Goal: Complete application form

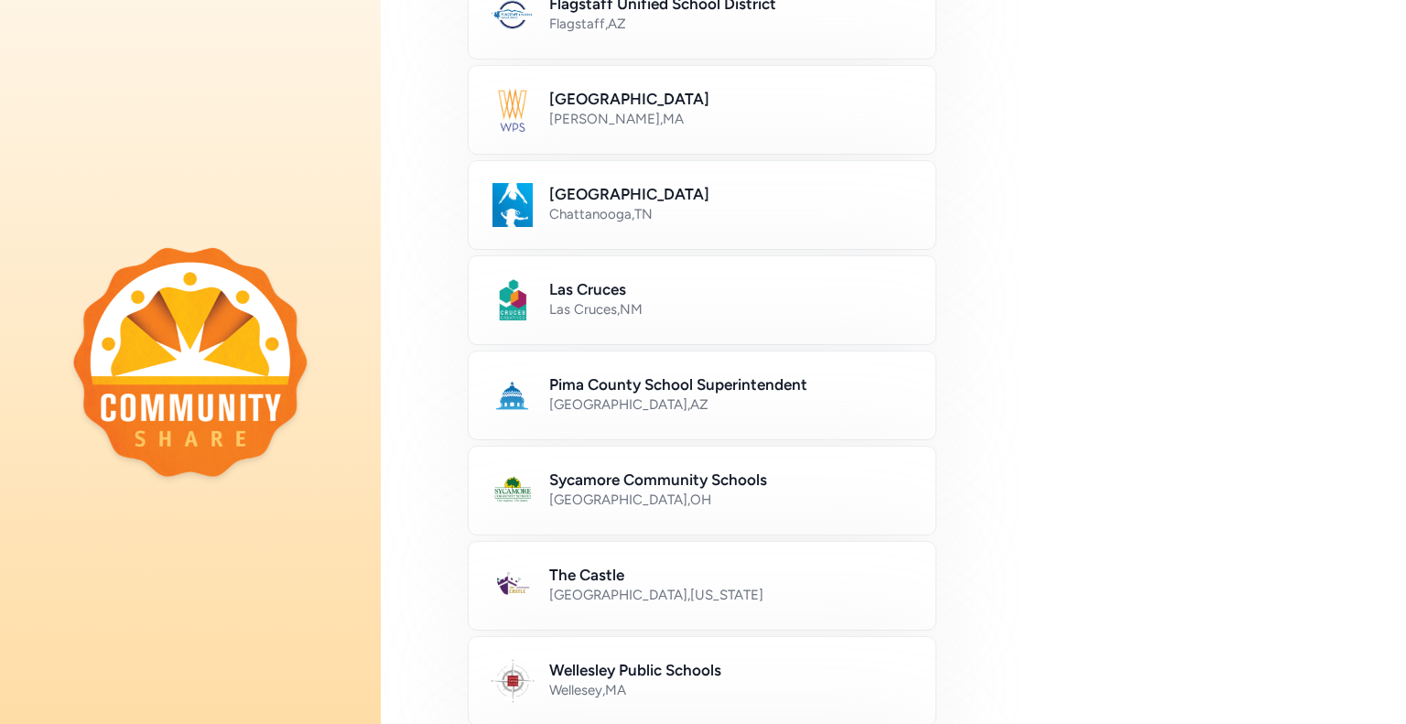
scroll to position [556, 0]
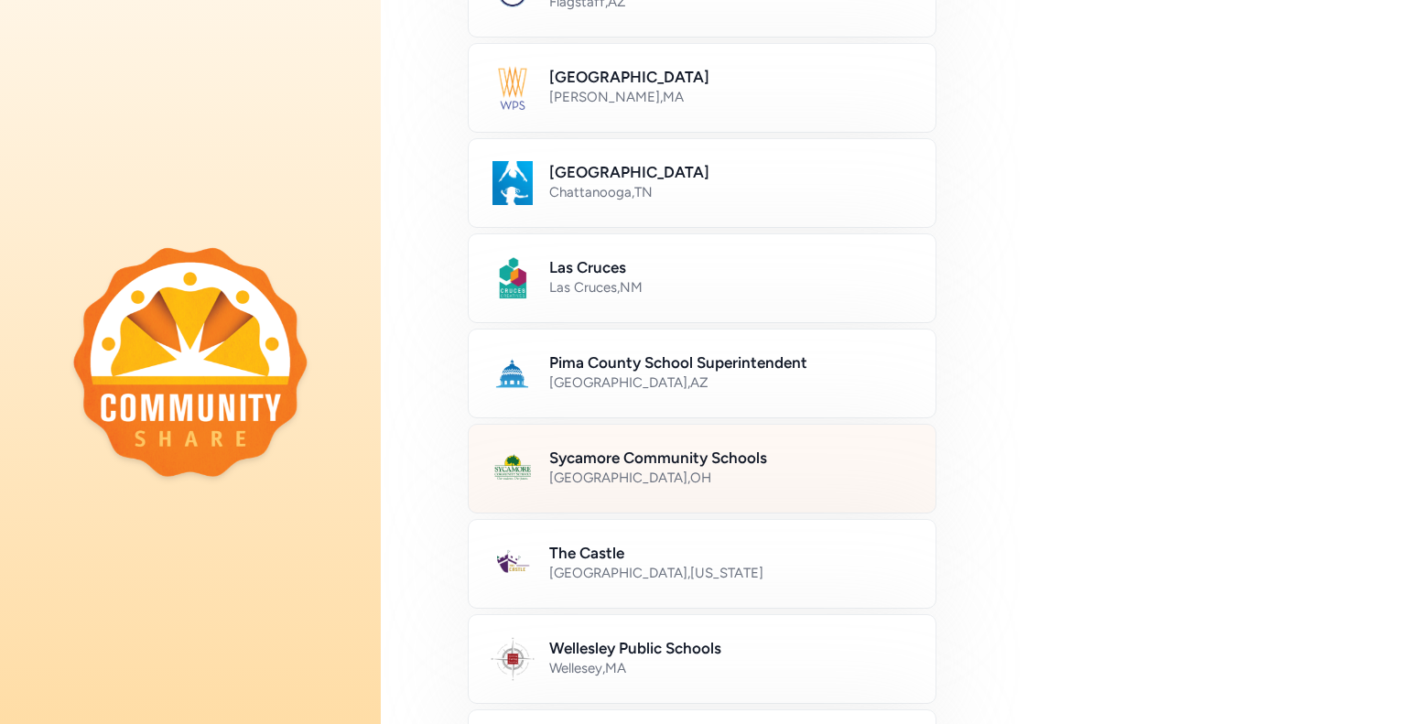
click at [714, 460] on h2 "Sycamore Community Schools" at bounding box center [731, 458] width 364 height 22
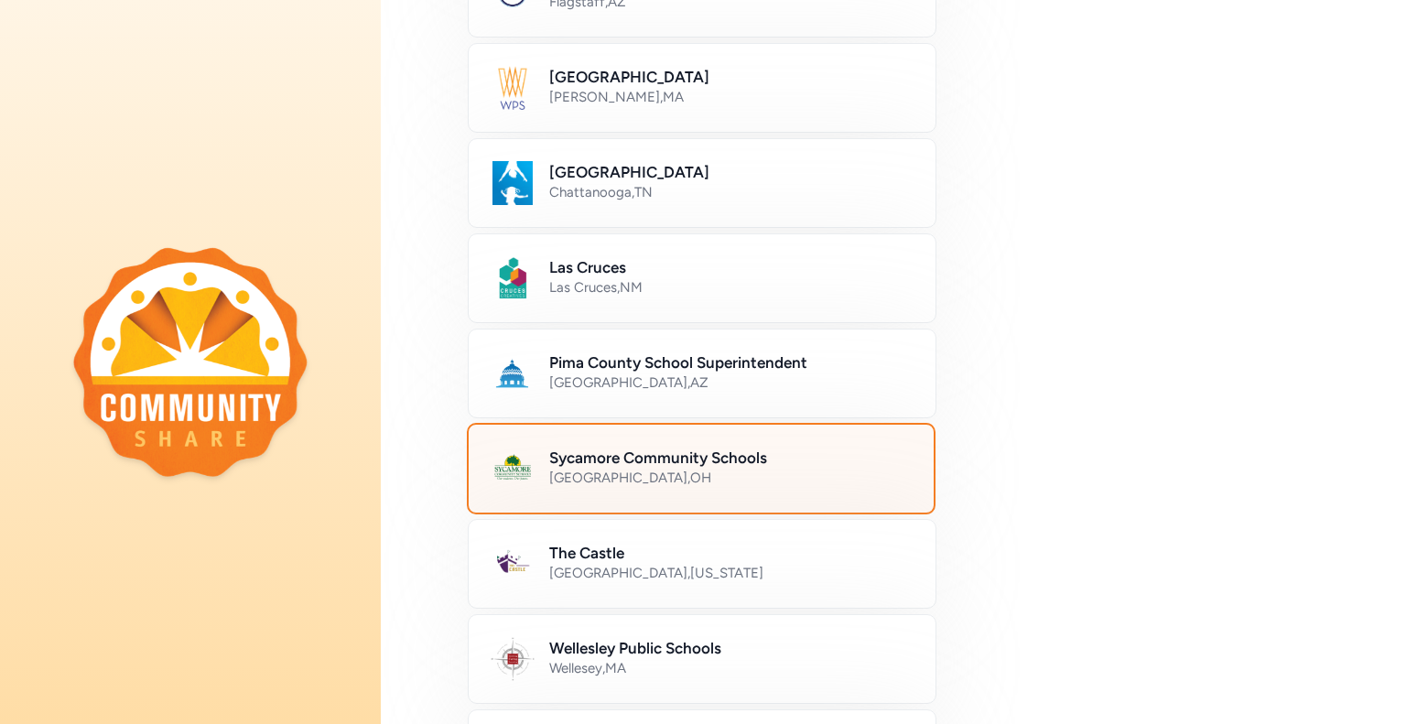
click at [714, 460] on h2 "Sycamore Community Schools" at bounding box center [730, 458] width 362 height 22
click at [525, 464] on img at bounding box center [513, 469] width 44 height 44
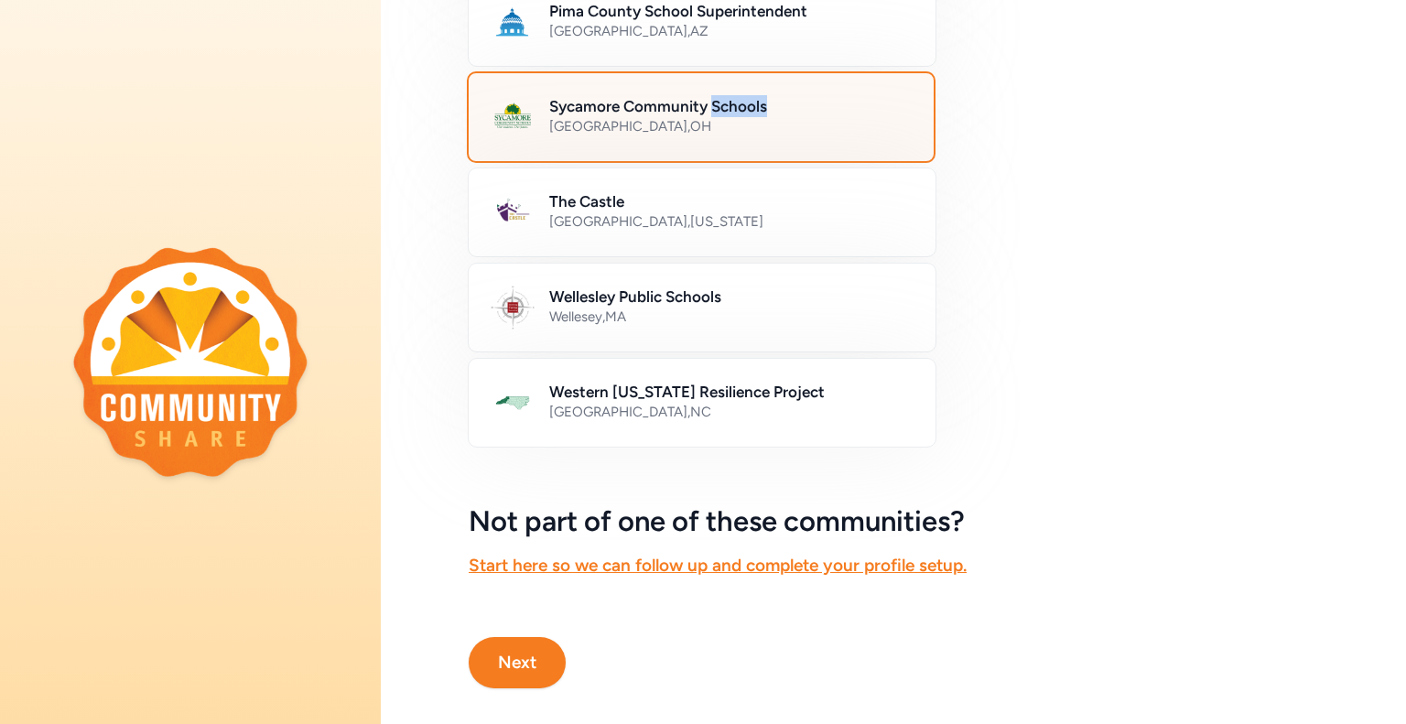
scroll to position [940, 0]
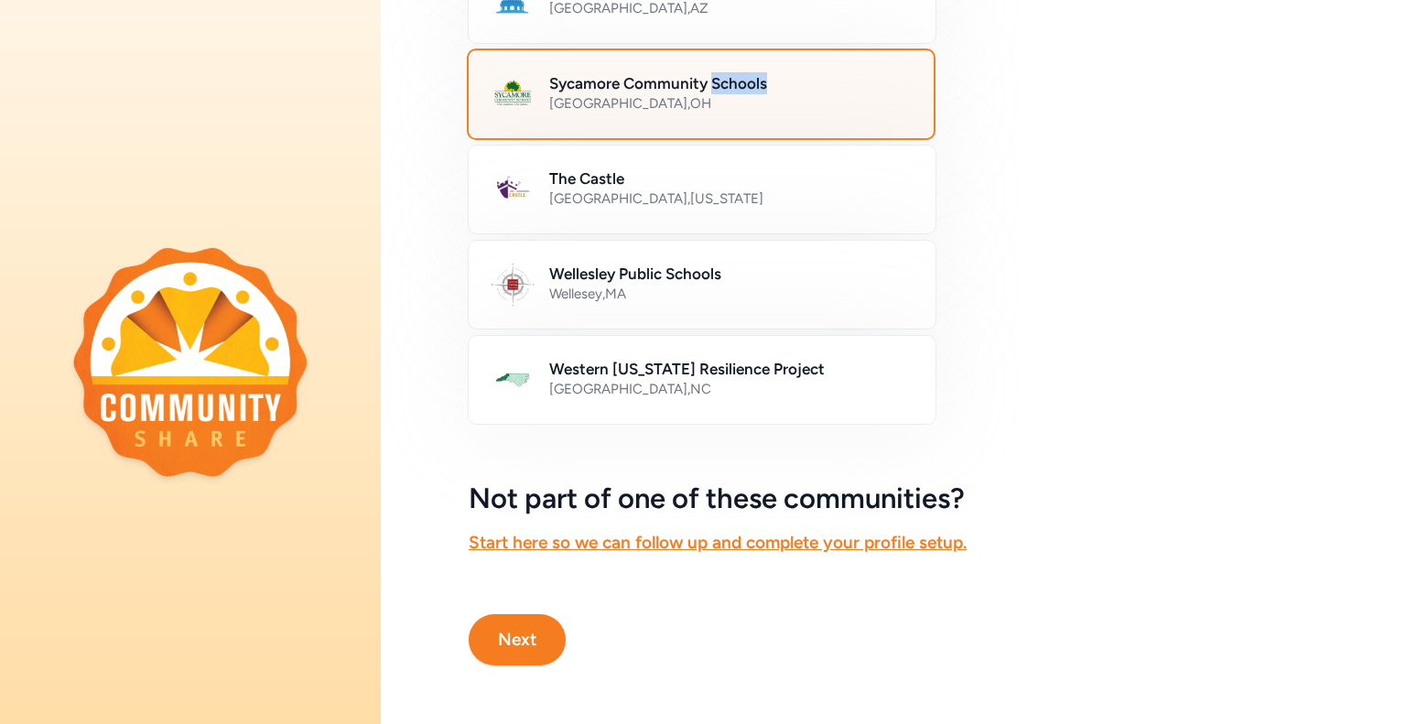
click at [523, 634] on button "Next" at bounding box center [517, 639] width 97 height 51
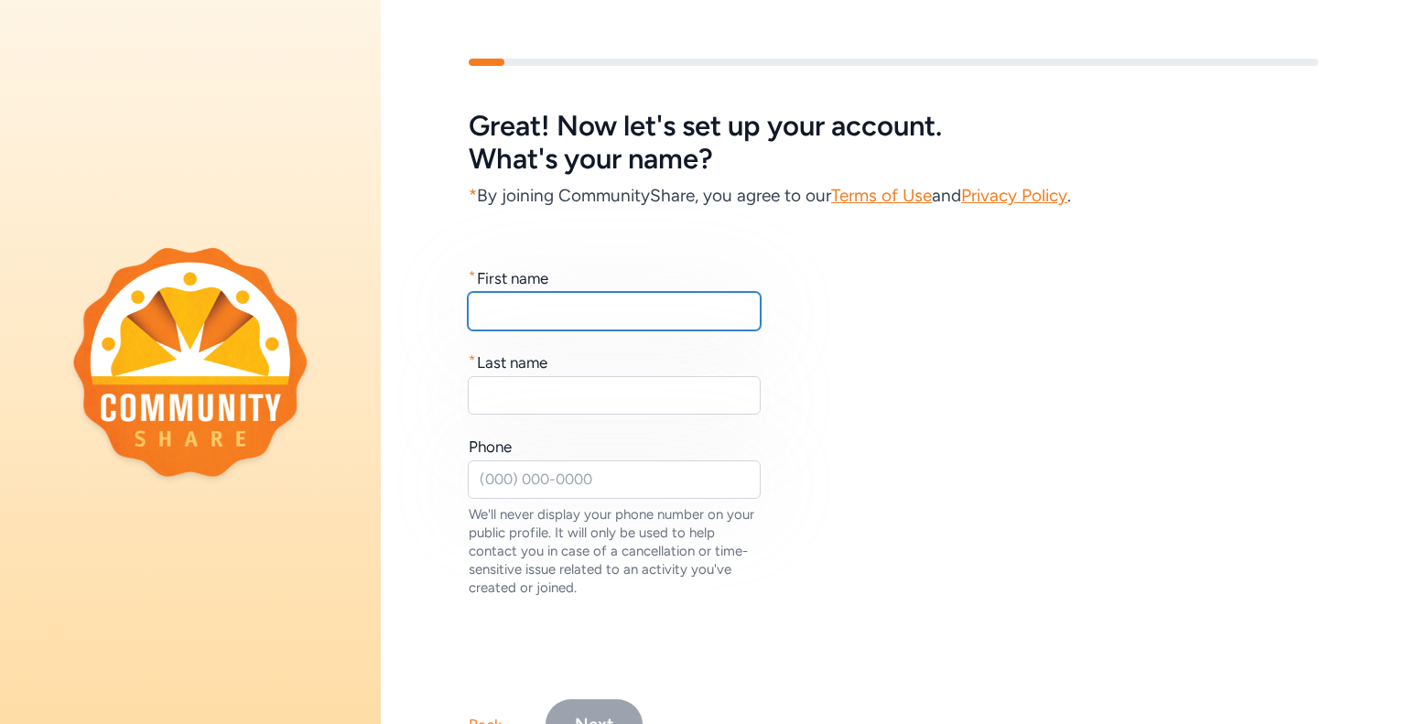
click at [674, 314] on input "text" at bounding box center [614, 311] width 293 height 38
type input "Melissa"
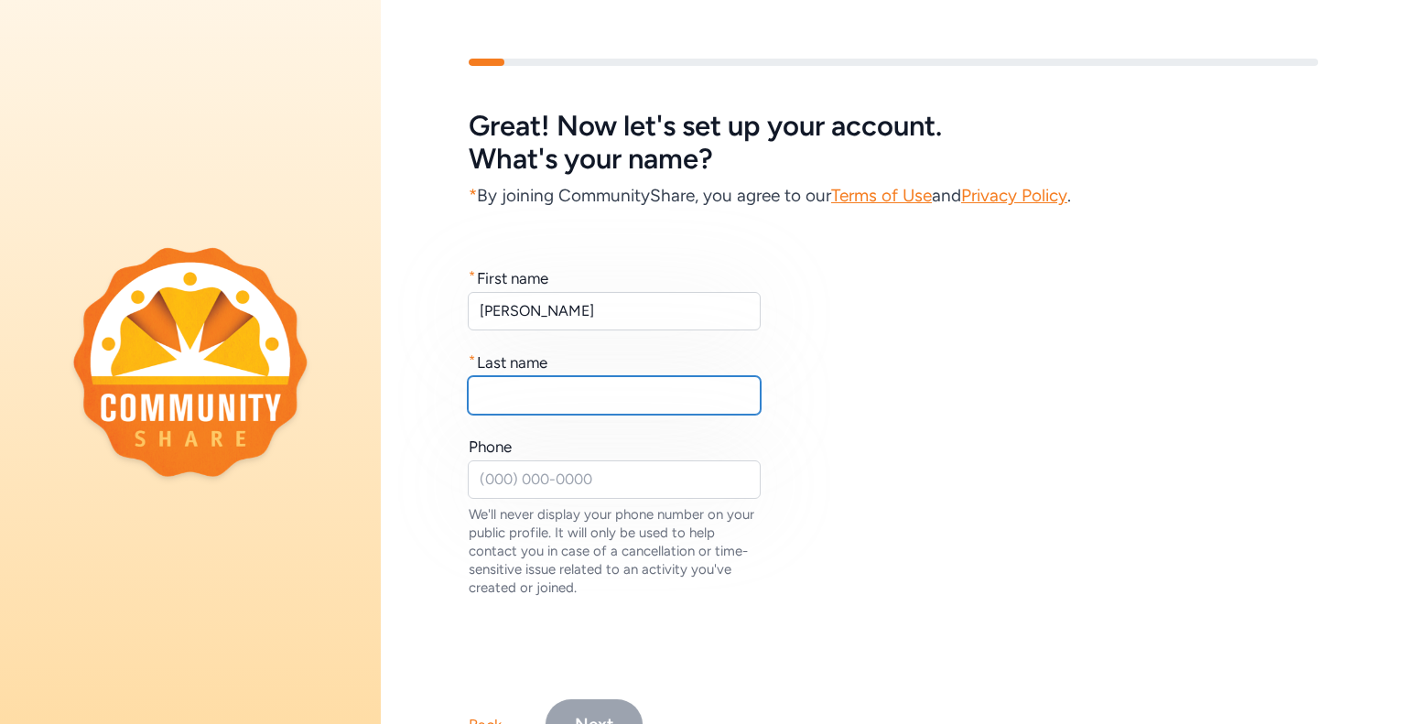
click at [644, 402] on input "text" at bounding box center [614, 395] width 293 height 38
type input "Speelman"
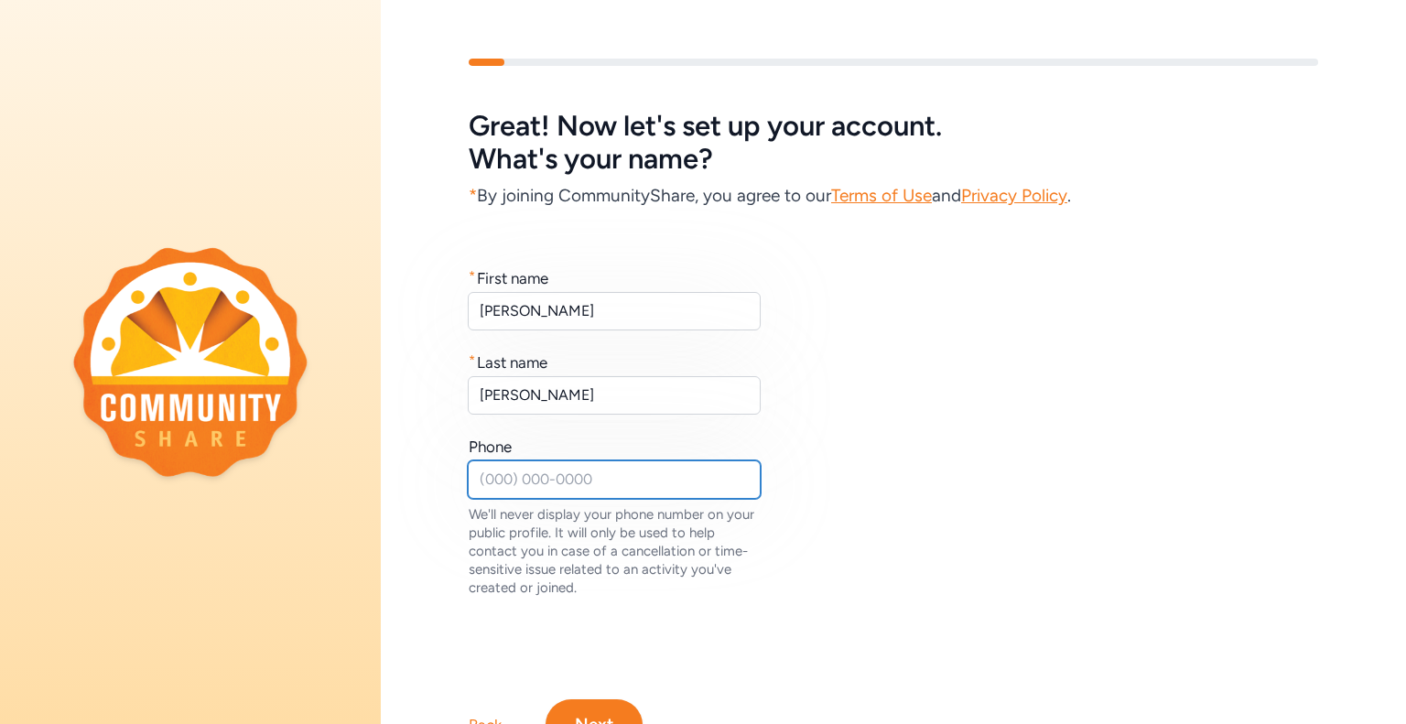
click at [650, 460] on input "text" at bounding box center [614, 479] width 293 height 38
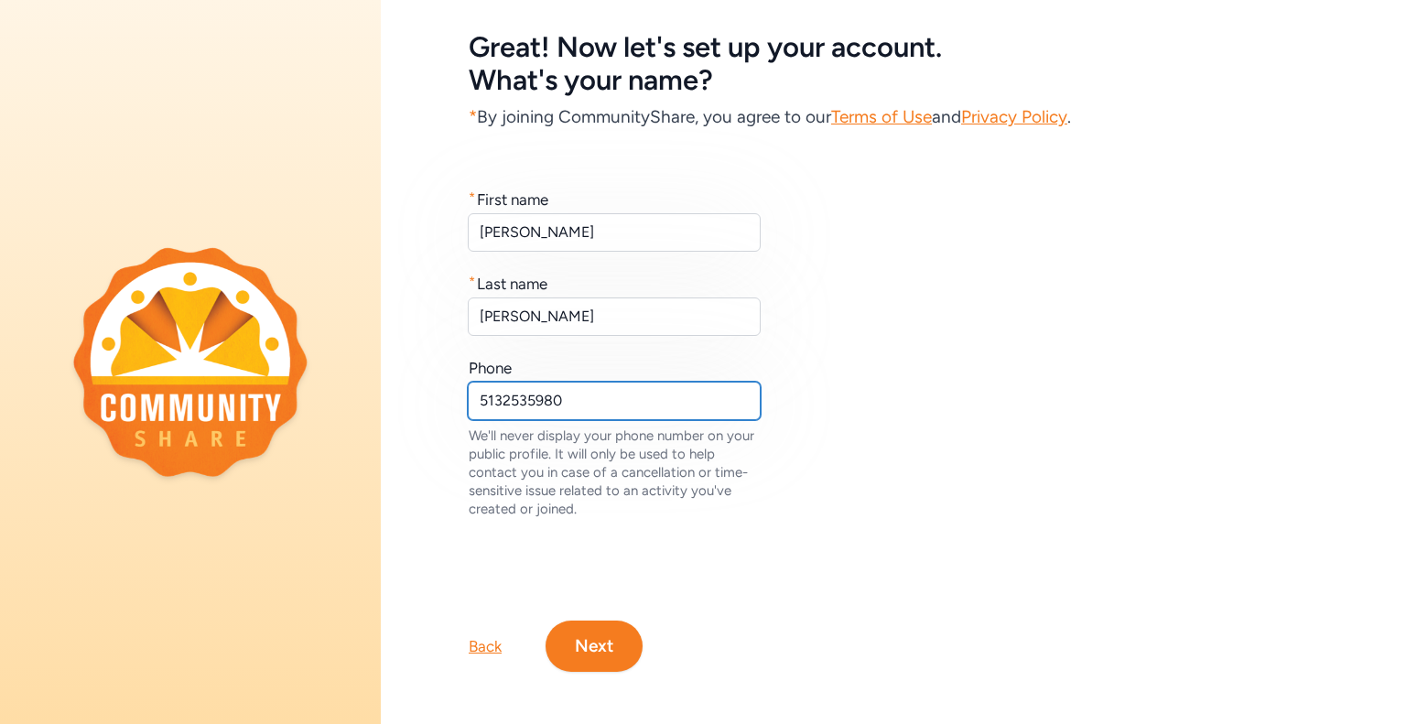
scroll to position [98, 0]
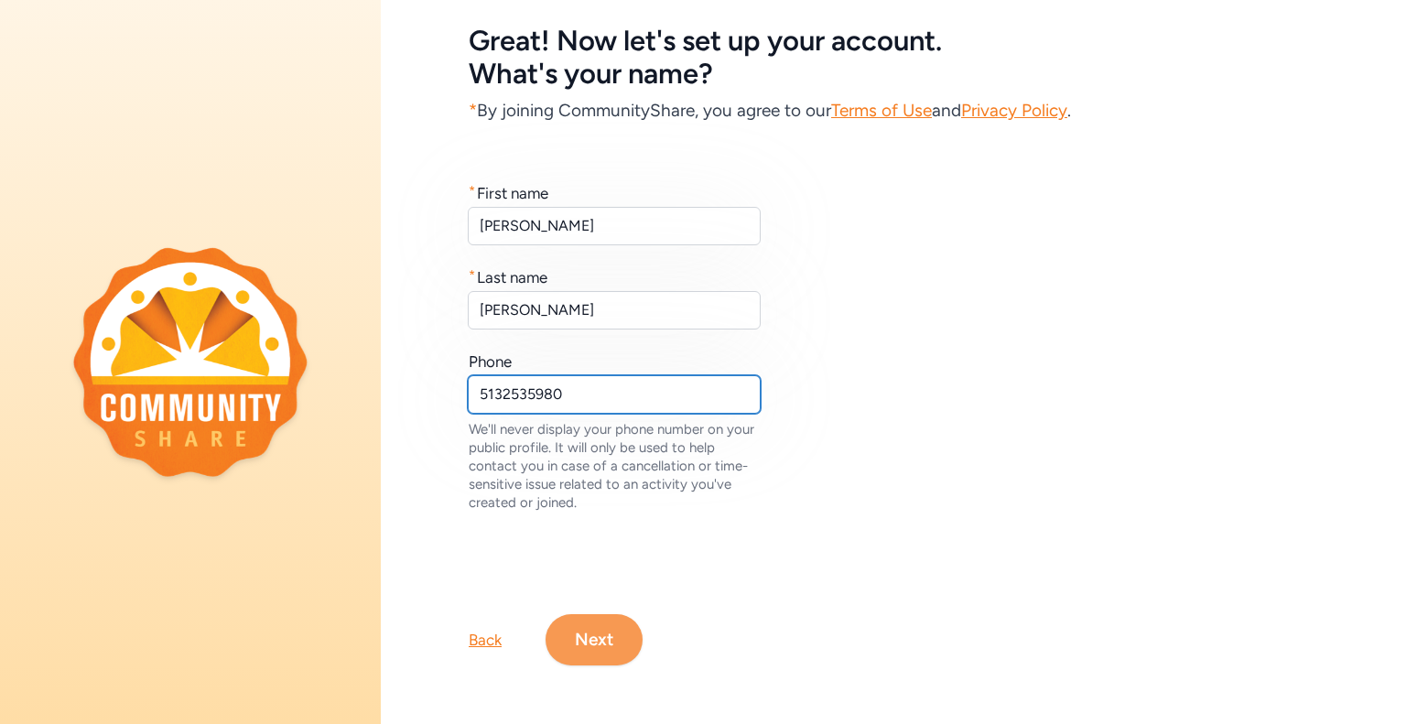
type input "5132535980"
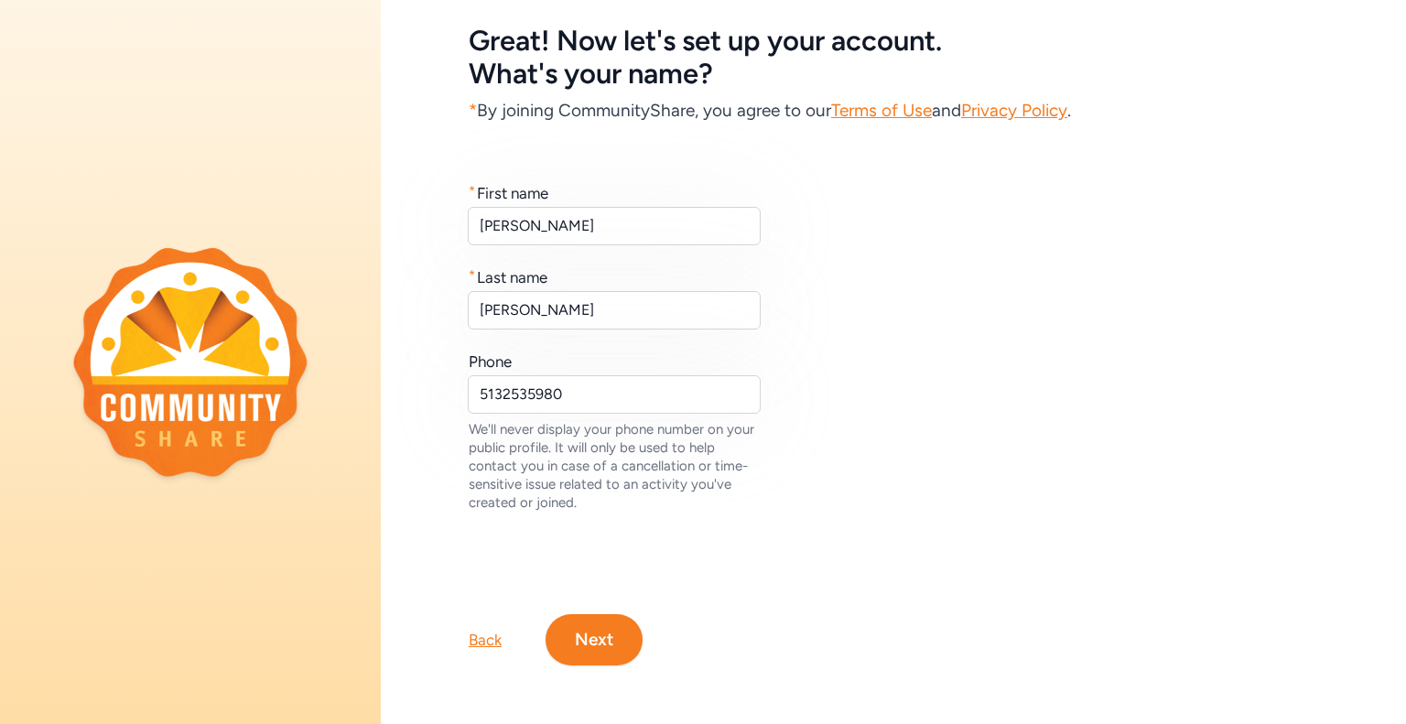
click at [597, 624] on button "Next" at bounding box center [593, 639] width 97 height 51
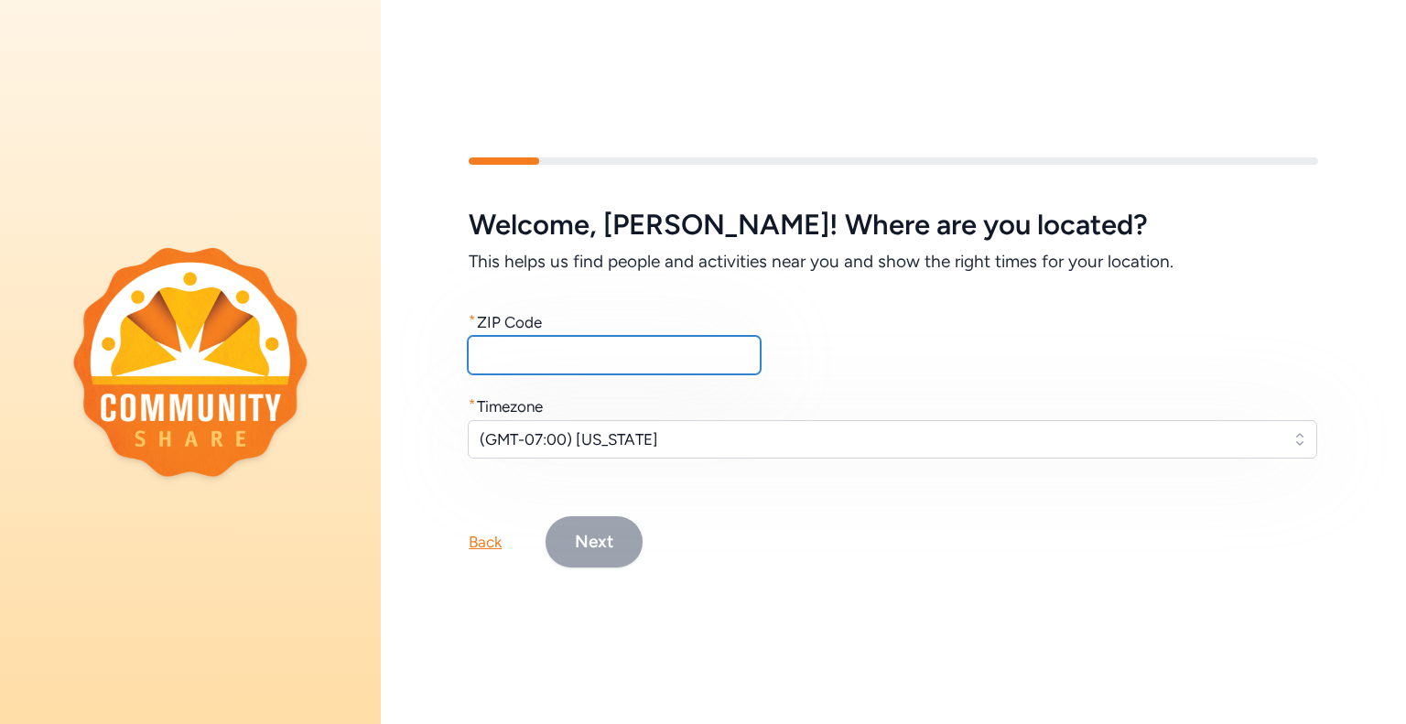
click at [644, 345] on input "text" at bounding box center [614, 355] width 293 height 38
type input "45242"
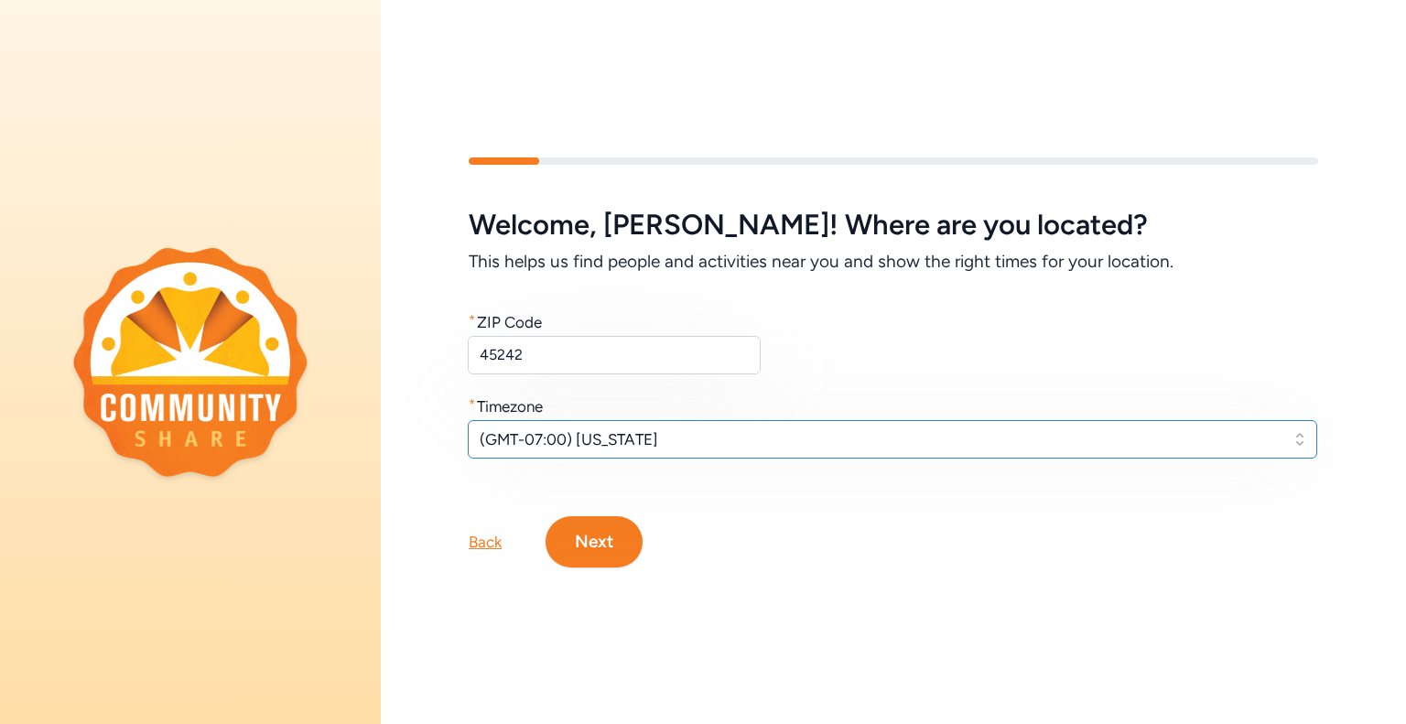
click at [645, 435] on span "(GMT-07:00) Arizona" at bounding box center [880, 439] width 800 height 22
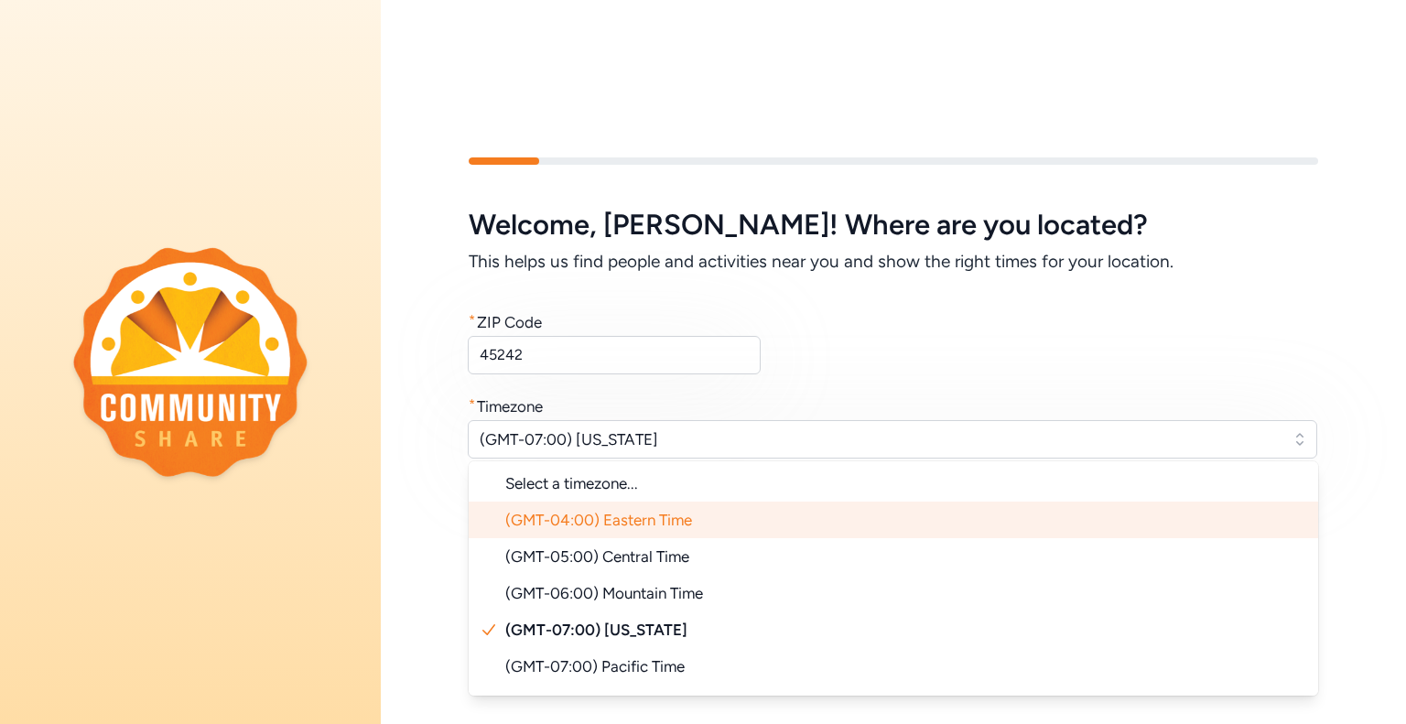
click at [645, 511] on span "(GMT-04:00) Eastern Time" at bounding box center [598, 520] width 187 height 18
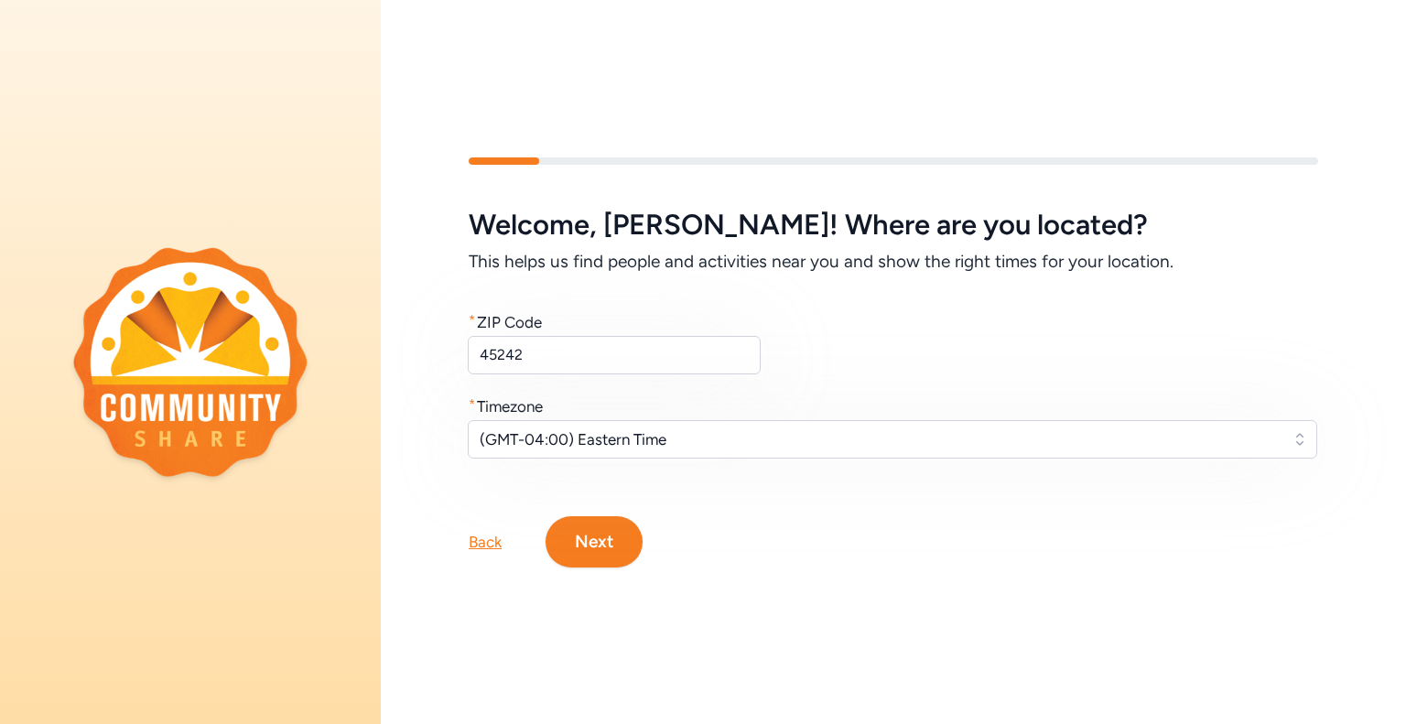
click at [588, 541] on button "Next" at bounding box center [593, 541] width 97 height 51
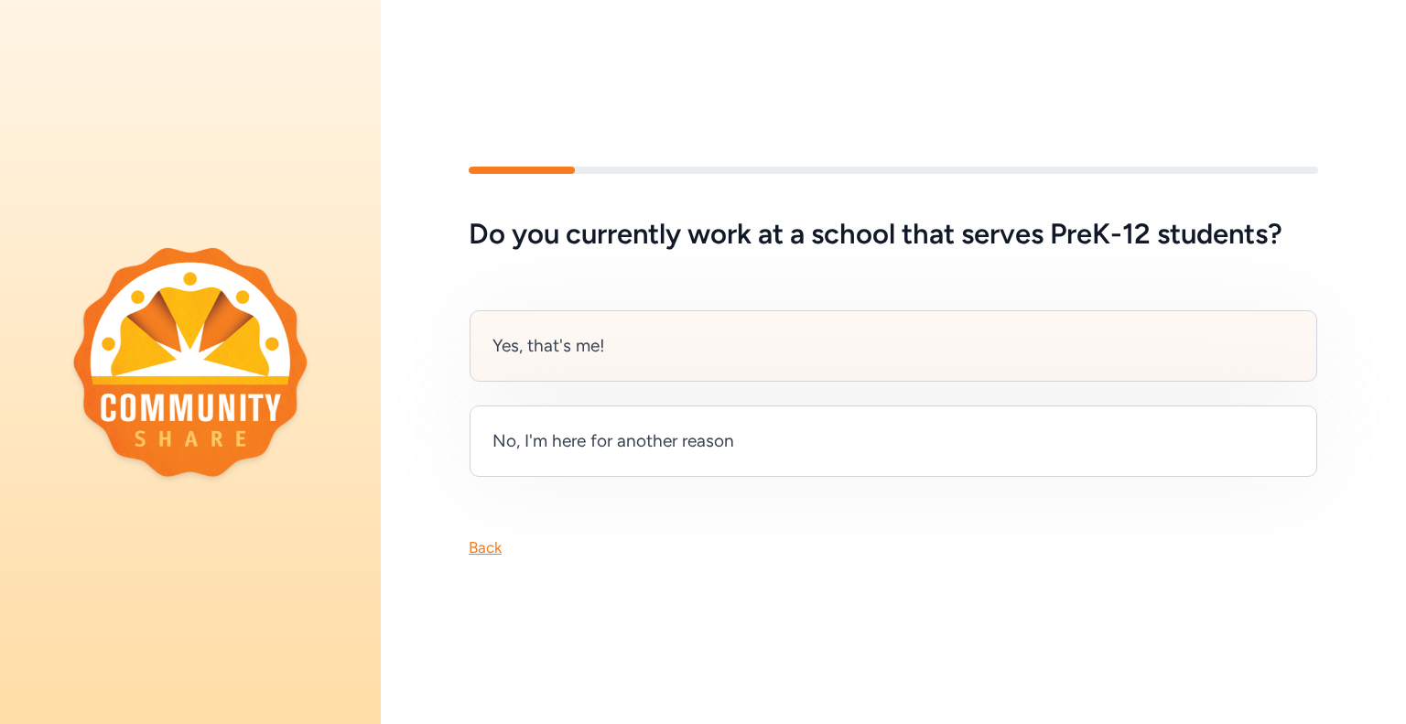
click at [625, 344] on div "Yes, that's me!" at bounding box center [892, 345] width 847 height 71
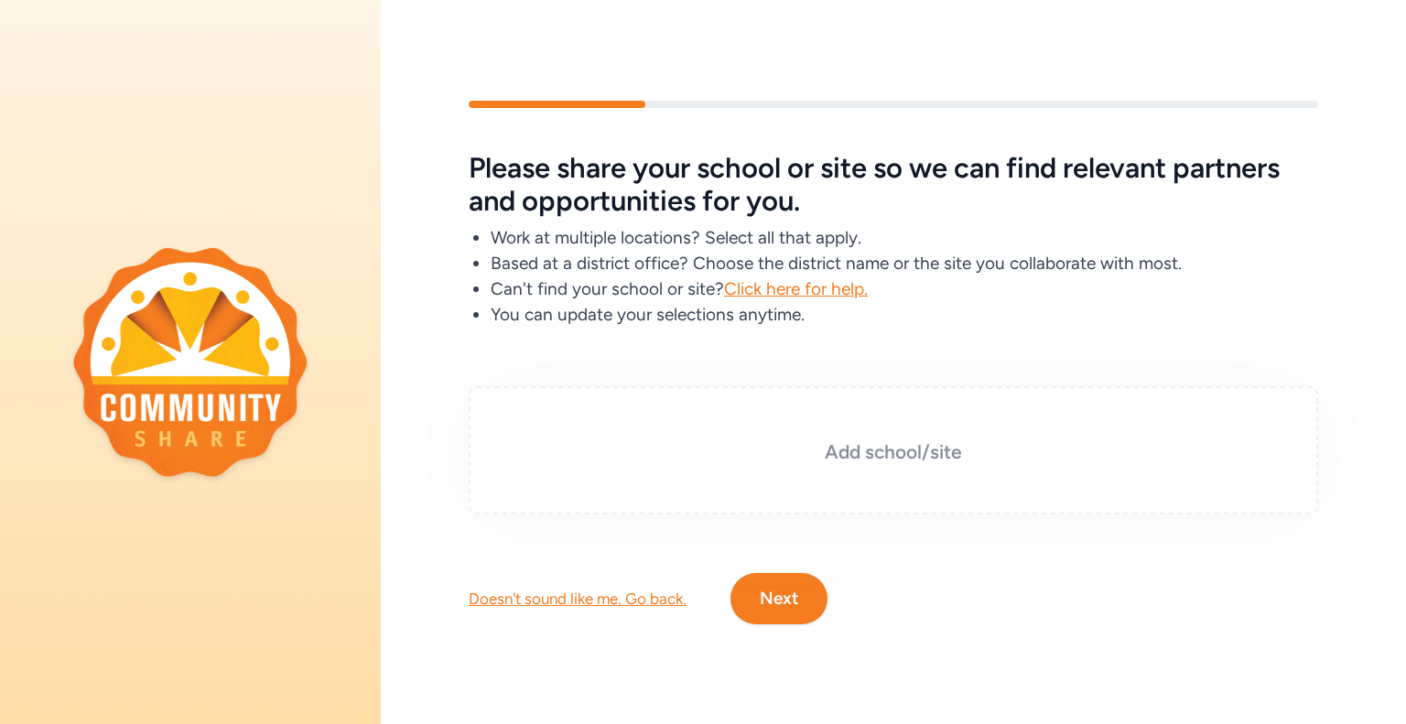
click at [520, 395] on div "Add school/site" at bounding box center [893, 450] width 849 height 128
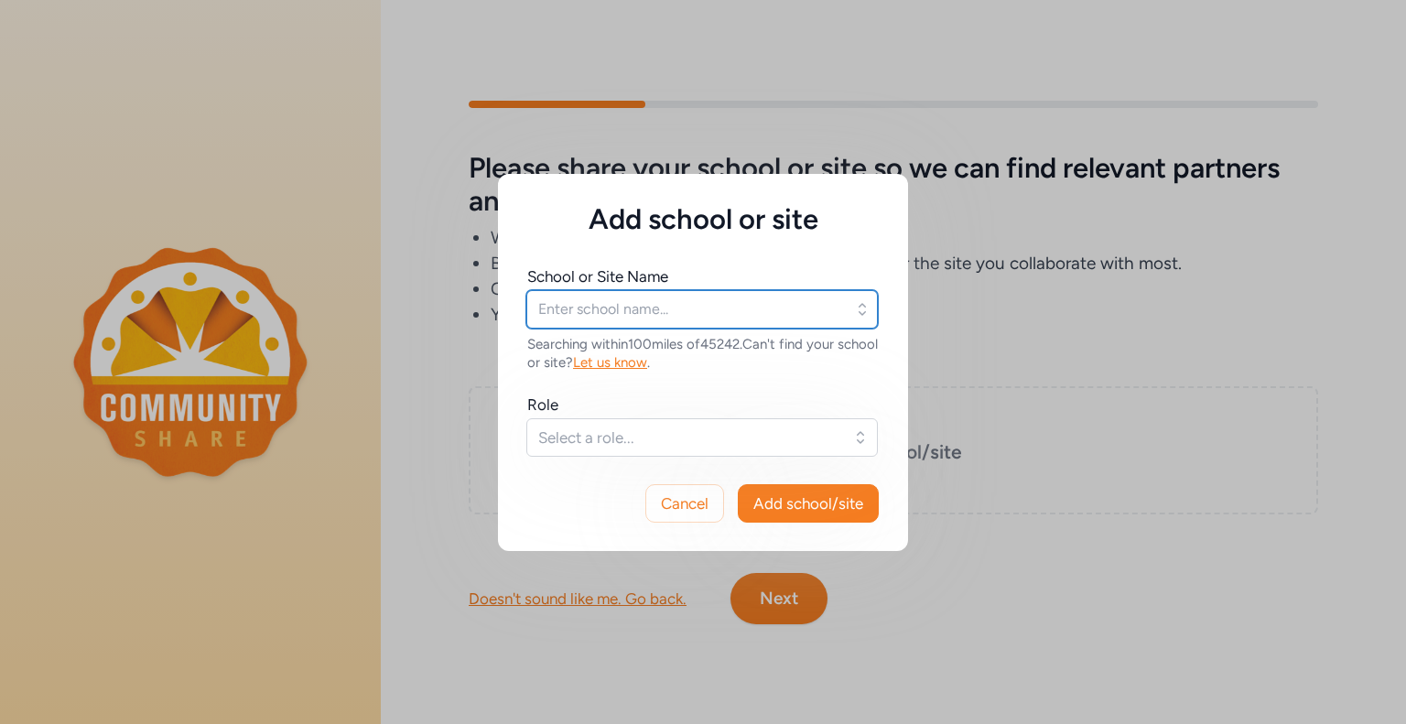
click at [631, 315] on input "text" at bounding box center [701, 309] width 351 height 38
type input "Sycamore Community"
